Goal: Task Accomplishment & Management: Complete application form

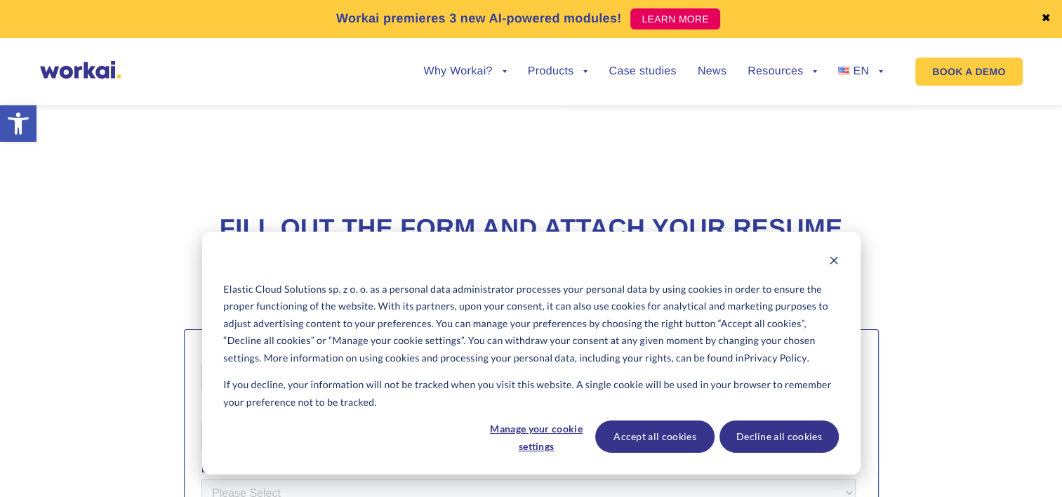
scroll to position [283, 0]
click at [828, 245] on div "Elastic Cloud Solutions sp. z o. o. as a personal data administrator processes …" at bounding box center [531, 353] width 658 height 243
click at [829, 249] on div "Elastic Cloud Solutions sp. z o. o. as a personal data administrator processes …" at bounding box center [531, 353] width 658 height 243
click at [831, 253] on button "Dismiss cookie banner" at bounding box center [834, 262] width 10 height 18
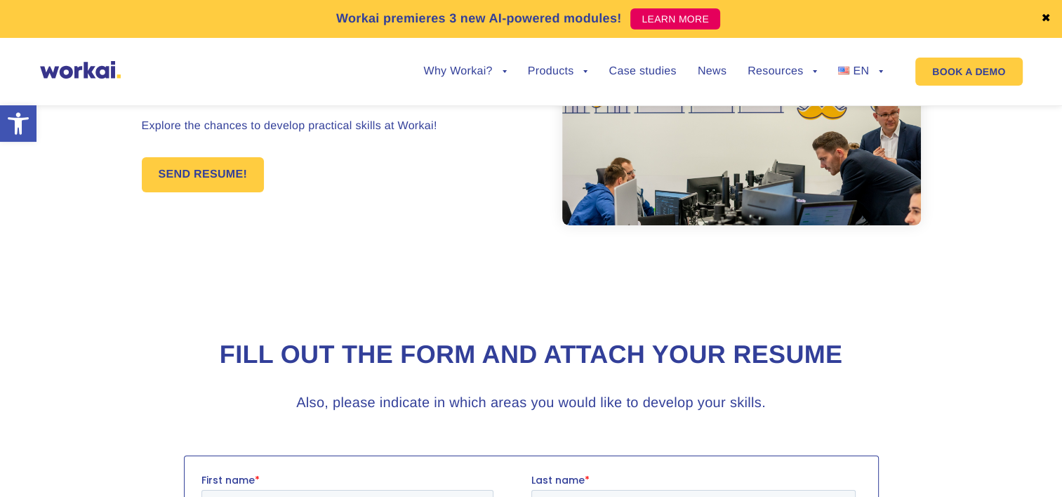
scroll to position [0, 0]
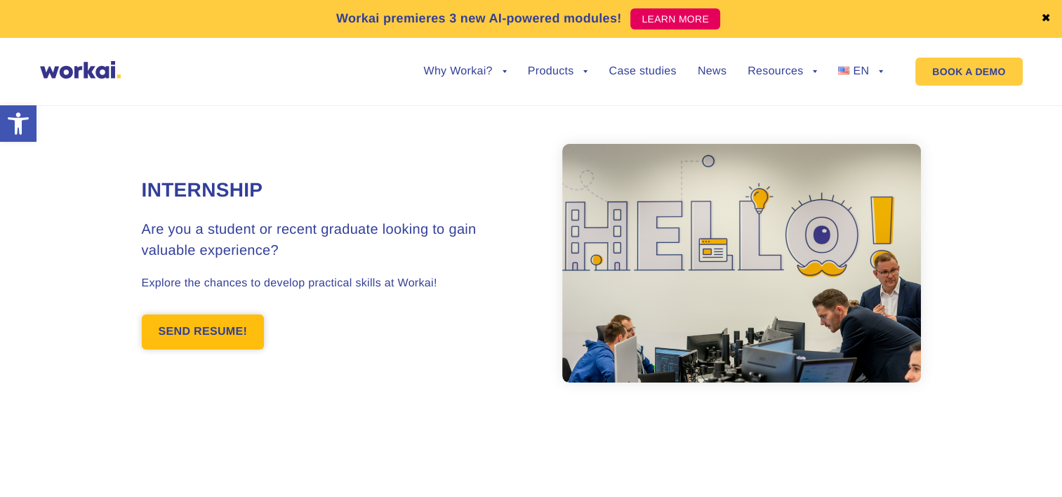
click at [210, 338] on link "SEND RESUME!" at bounding box center [203, 331] width 123 height 35
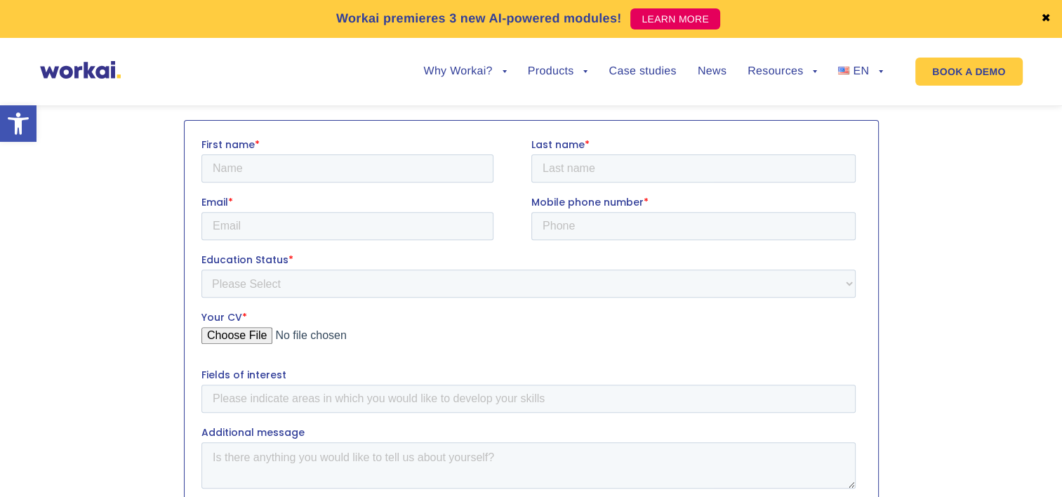
scroll to position [495, 0]
click at [286, 167] on input "First name *" at bounding box center [347, 166] width 292 height 28
type input "Shahin"
type input "[PERSON_NAME]"
type input "[EMAIL_ADDRESS][DOMAIN_NAME]"
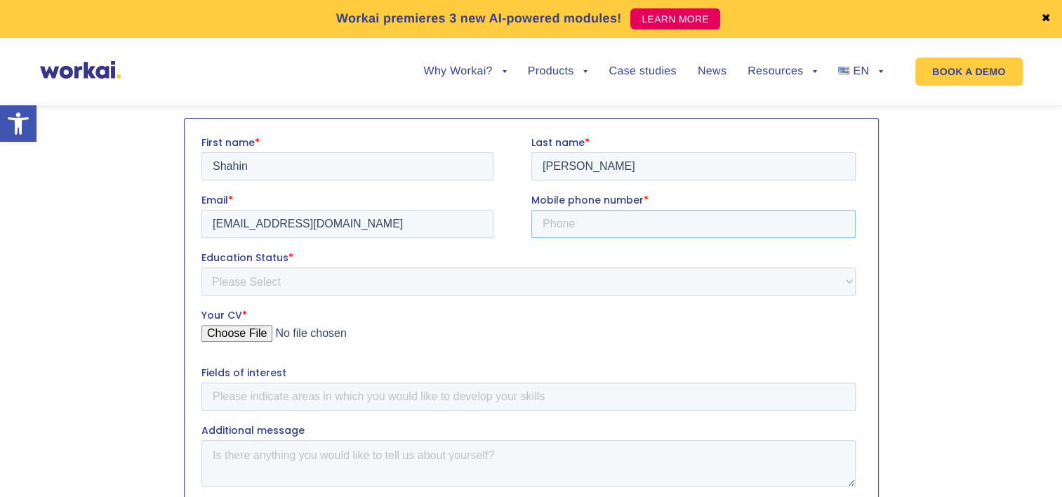
type input "+994 99 ___ __ __"
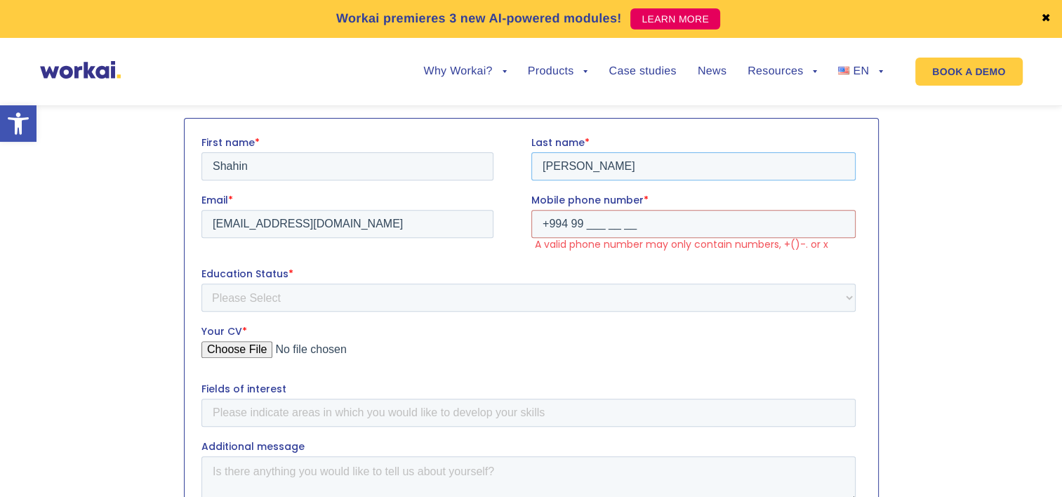
click at [641, 169] on input "[PERSON_NAME]" at bounding box center [692, 166] width 324 height 28
type input "Ibrahimli"
click at [608, 273] on label "Education Status *" at bounding box center [531, 273] width 660 height 14
click at [608, 283] on select "Please Select Student Graduate" at bounding box center [528, 297] width 654 height 28
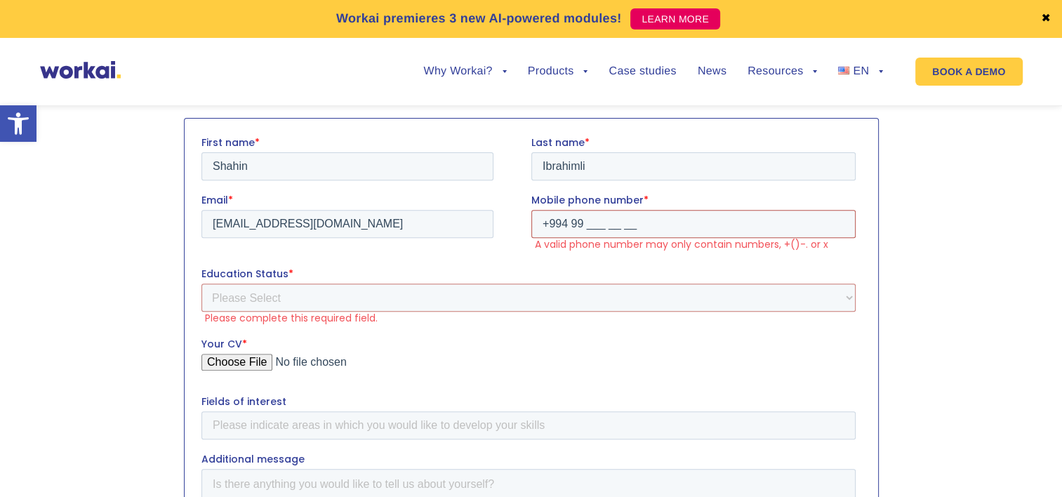
click at [596, 222] on input "+994 99 ___ __ __" at bounding box center [692, 223] width 324 height 28
click at [584, 222] on input "+994 99 ___ __ __" at bounding box center [692, 223] width 324 height 28
click at [982, 185] on section at bounding box center [531, 493] width 1062 height 765
click at [688, 222] on input "[PHONE_NUMBER]___ __ __" at bounding box center [692, 223] width 324 height 28
type input "[PHONE_NUMBER]"
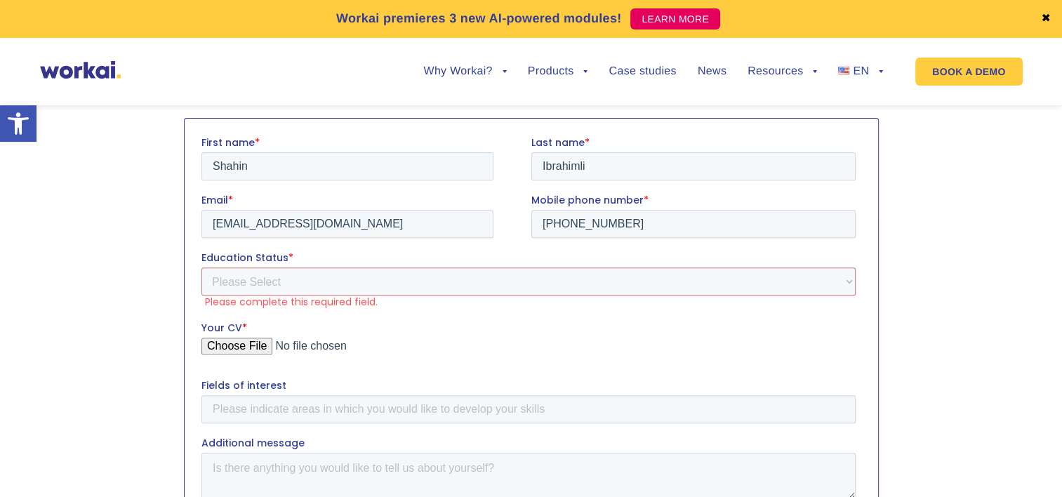
click at [453, 295] on label "Please complete this required field." at bounding box center [532, 301] width 656 height 13
click at [420, 286] on select "Please Select Student Graduate" at bounding box center [528, 281] width 654 height 28
select select "Student"
click at [201, 267] on select "Please Select Student Graduate" at bounding box center [528, 281] width 654 height 28
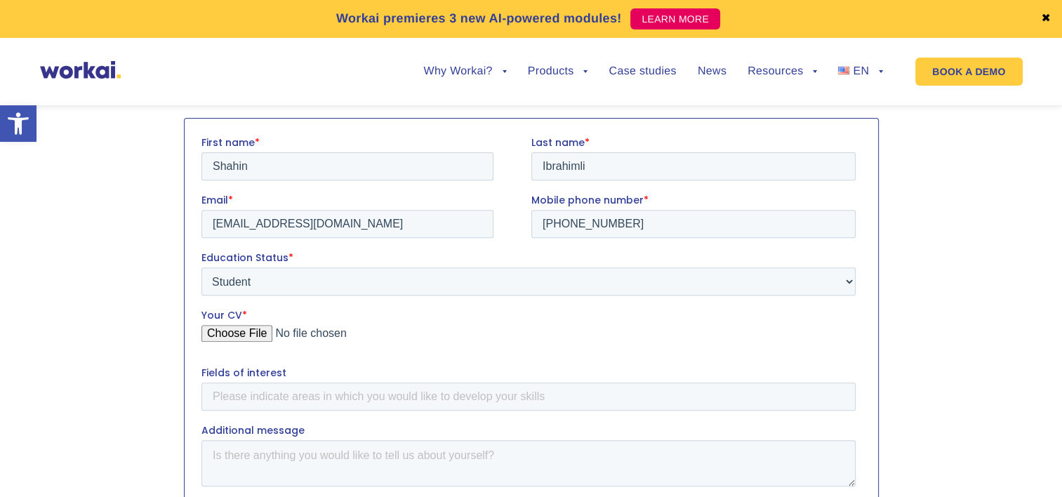
click at [255, 338] on input "Your CV *" at bounding box center [528, 338] width 654 height 28
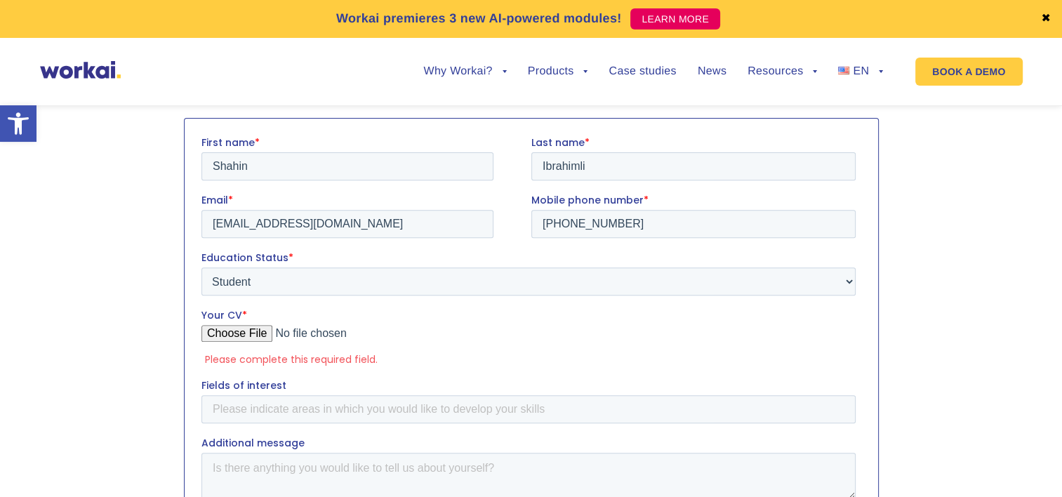
type input "C:\fakepath\ShahinIbrahimliCV.pdf"
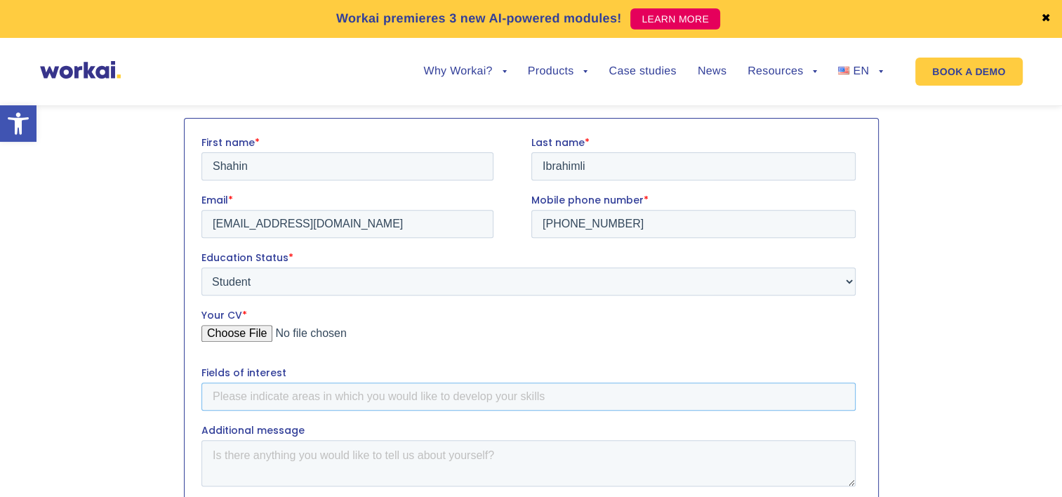
click at [370, 388] on input "Fields of interest" at bounding box center [528, 396] width 654 height 28
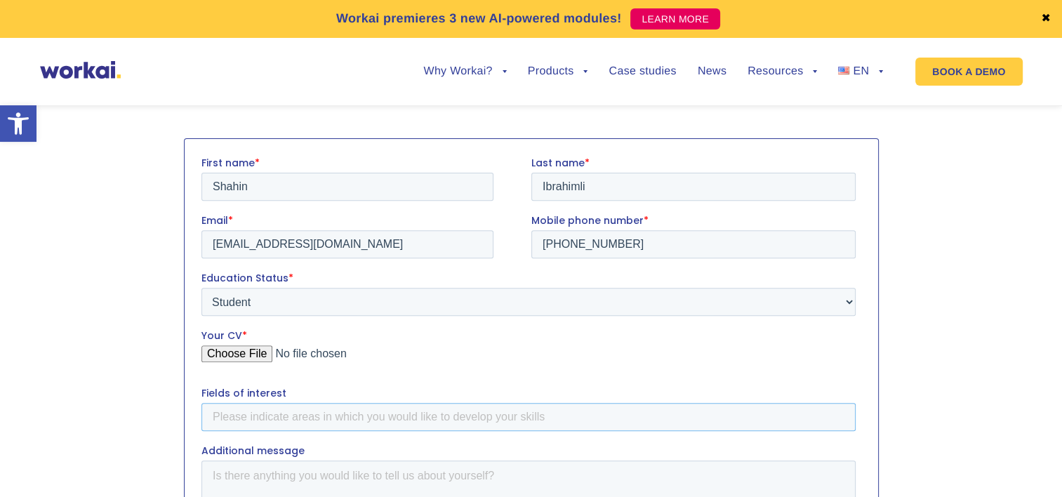
scroll to position [620, 0]
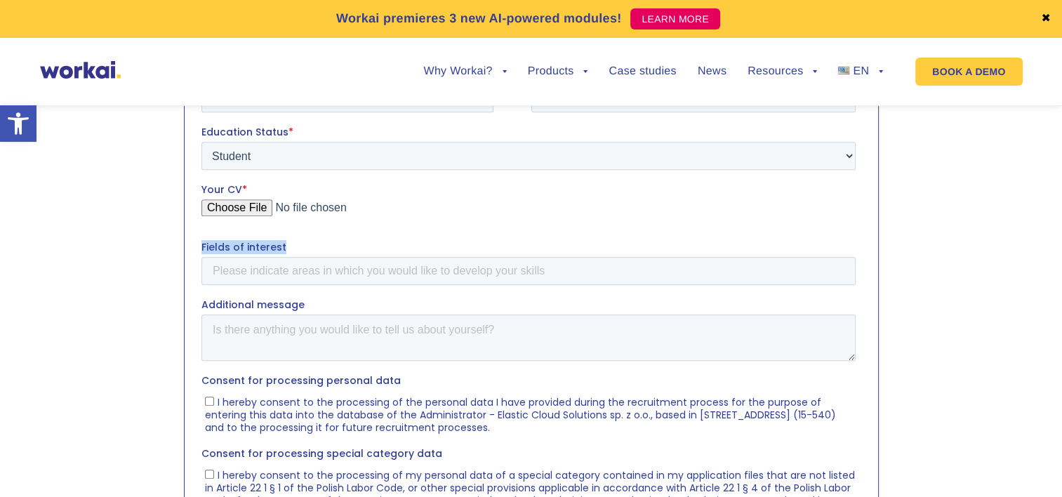
drag, startPoint x: 298, startPoint y: 246, endPoint x: 389, endPoint y: 250, distance: 90.6
click at [201, 241] on html "First name * [PERSON_NAME] Last name * [PERSON_NAME] Email * [PERSON_NAME][EMAI…" at bounding box center [531, 364] width 660 height 711
copy span "Fields of interest"
click at [911, 281] on div at bounding box center [531, 353] width 779 height 737
click at [312, 262] on input "Fields of interest" at bounding box center [528, 270] width 654 height 28
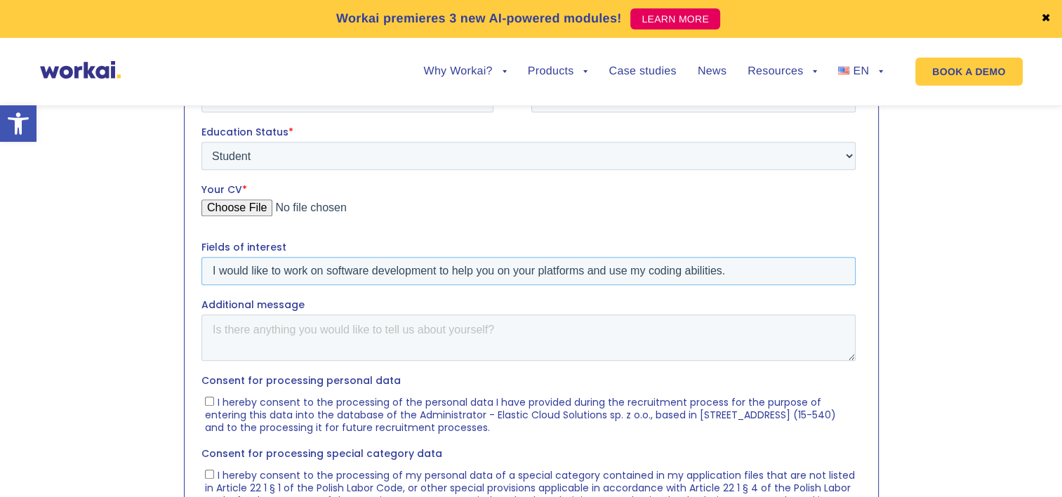
paste input "am eager to contribute to your platforms through software development and apply…"
type input "I am eager to contribute to your platforms through software development and app…"
click at [396, 323] on textarea "Additional message" at bounding box center [528, 337] width 654 height 46
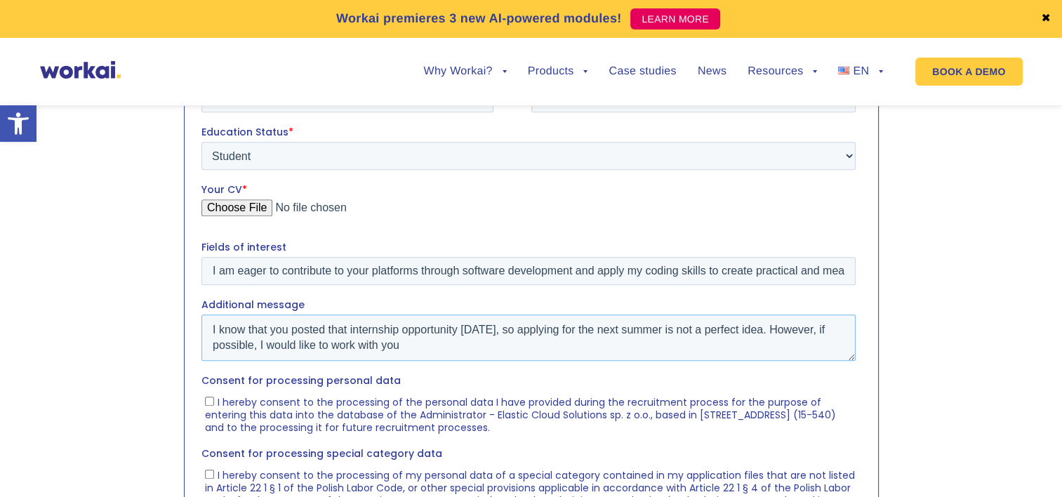
paste textarea "understand that this internship opportunity was posted about a month ago, so ap…"
type textarea "I understand that this internship opportunity was posted about a month ago, so …"
click at [260, 410] on span "I hereby consent to the processing of the personal data I have provided during …" at bounding box center [519, 413] width 631 height 39
click at [213, 405] on input "I hereby consent to the processing of the personal data I have provided during …" at bounding box center [208, 400] width 9 height 9
checkbox input "true"
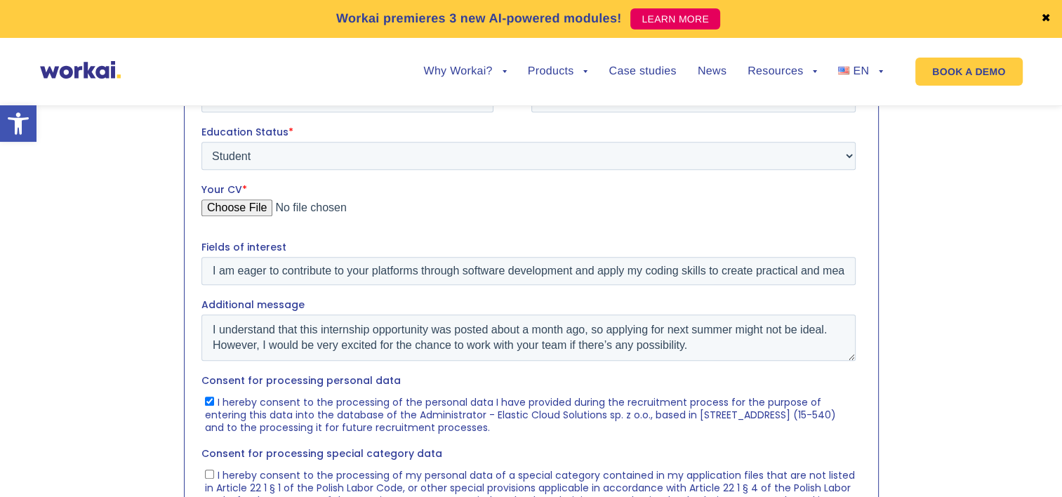
scroll to position [769, 0]
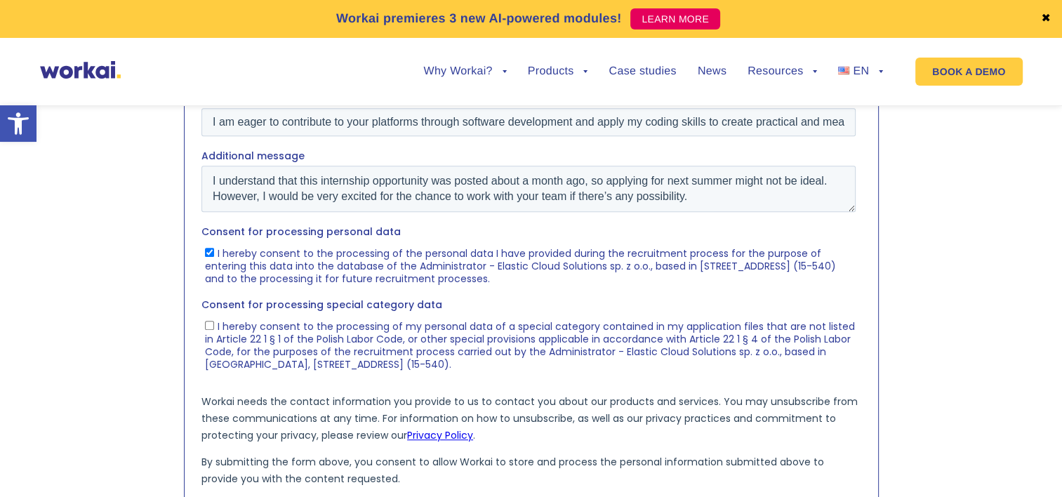
click at [269, 349] on span "I hereby consent to the processing of my personal data of a special category co…" at bounding box center [529, 345] width 650 height 52
click at [213, 330] on input "I hereby consent to the processing of my personal data of a special category co…" at bounding box center [208, 325] width 9 height 9
checkbox input "true"
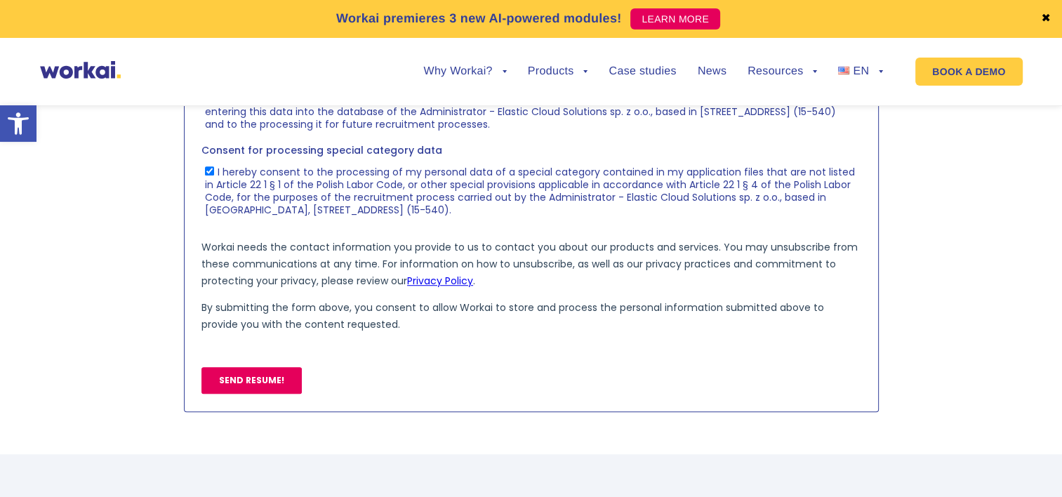
click at [272, 375] on input "SEND RESUME!" at bounding box center [251, 380] width 100 height 27
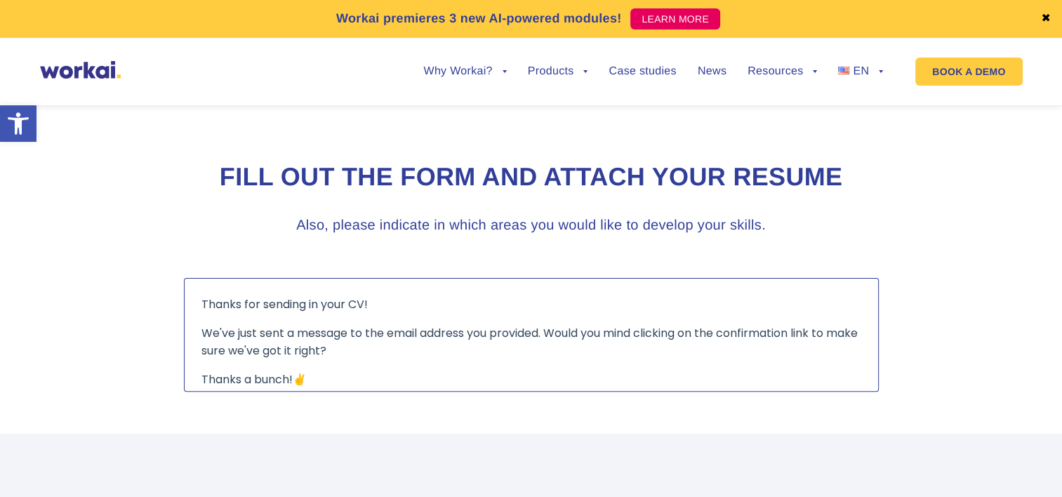
scroll to position [348, 0]
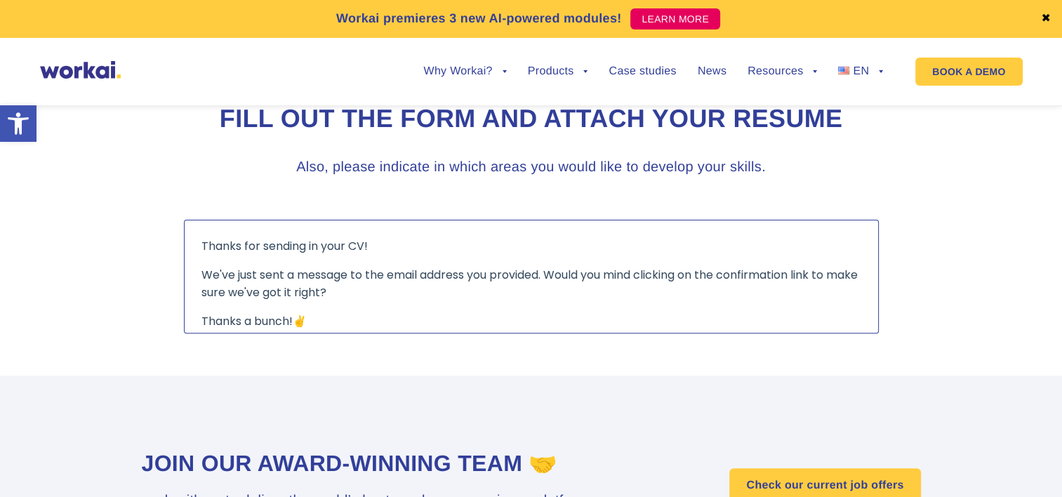
scroll to position [369, 0]
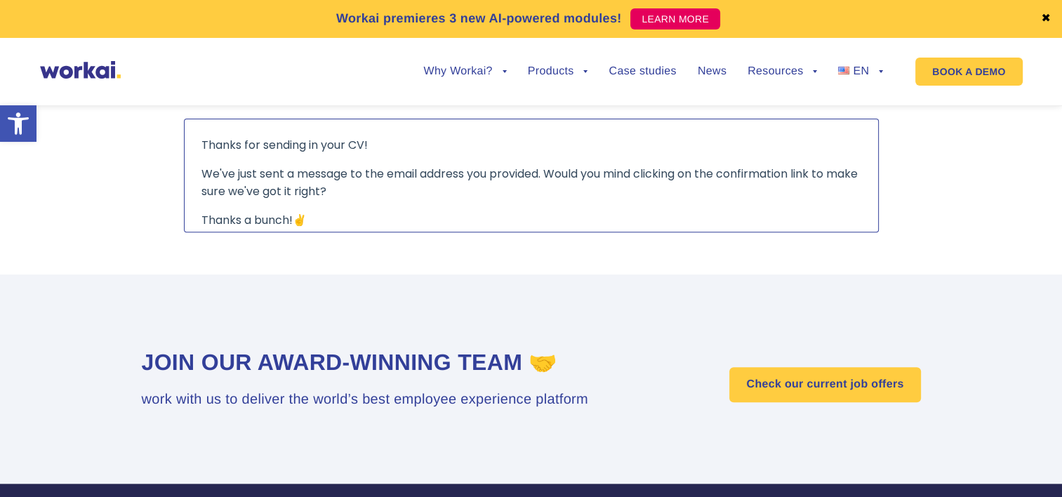
scroll to position [495, 0]
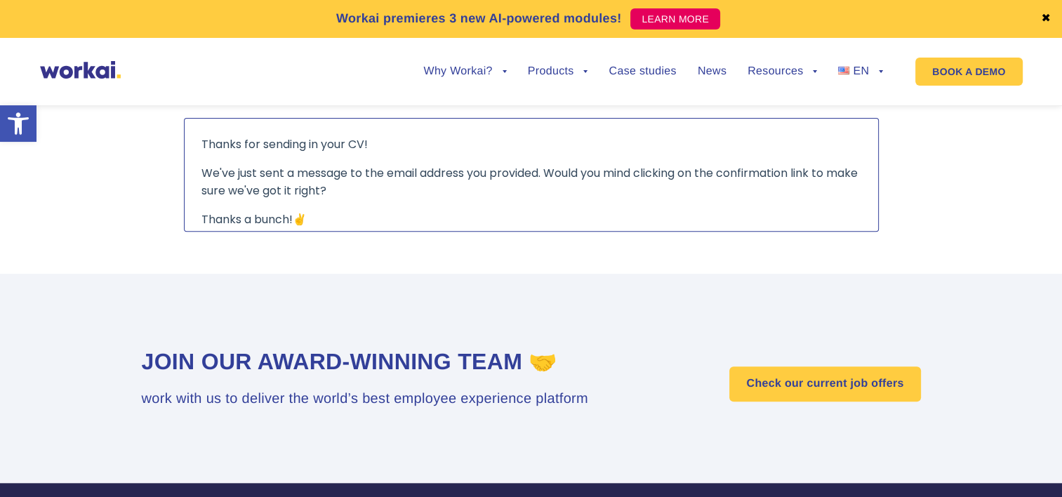
scroll to position [369, 0]
